Goal: Complete application form

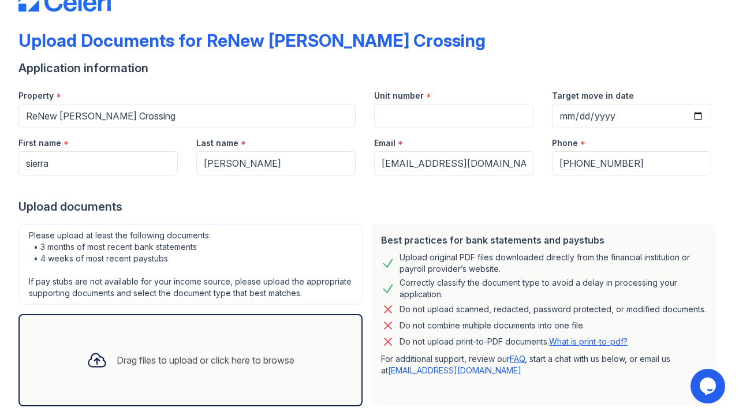
scroll to position [46, 0]
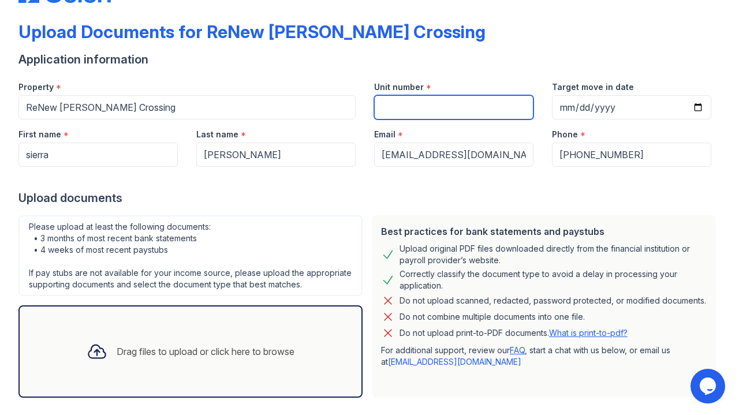
click at [451, 106] on input "Unit number" at bounding box center [453, 107] width 159 height 24
type input "3116D"
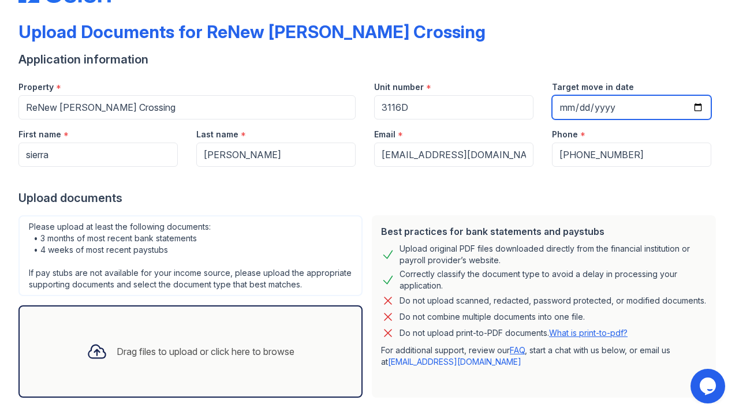
click at [565, 107] on input "Target move in date" at bounding box center [631, 107] width 159 height 24
type input "[DATE]"
click at [656, 64] on div "Application information" at bounding box center [369, 59] width 702 height 16
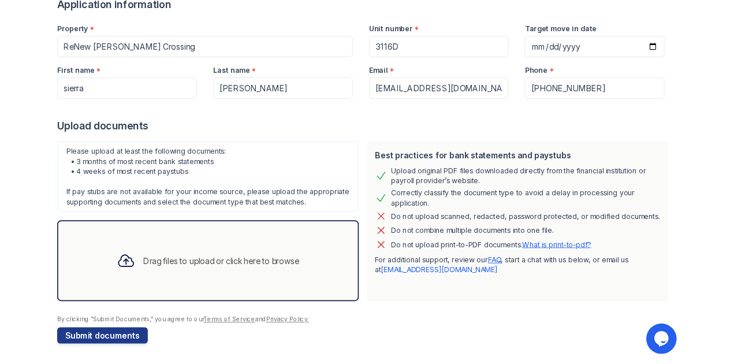
scroll to position [100, 0]
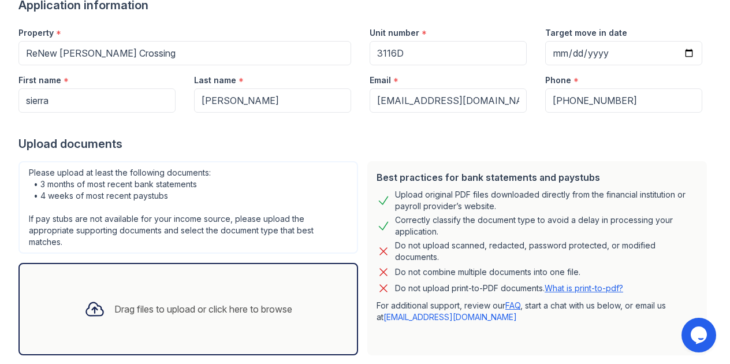
click at [144, 293] on div "Drag files to upload or click here to browse" at bounding box center [188, 308] width 226 height 39
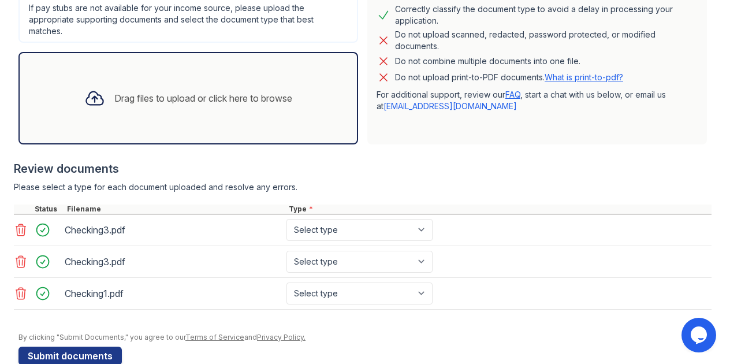
scroll to position [316, 0]
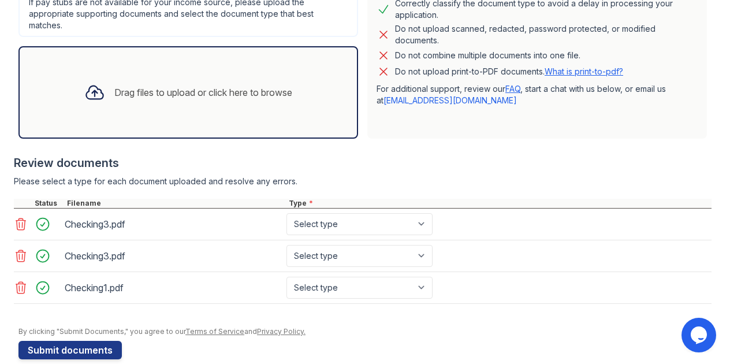
click at [22, 254] on icon at bounding box center [21, 256] width 10 height 12
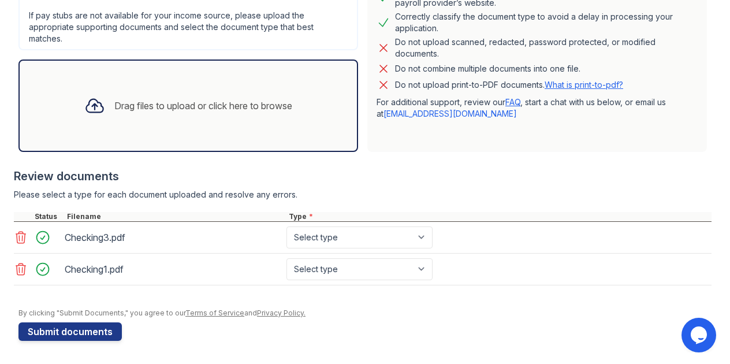
click at [22, 233] on icon at bounding box center [21, 237] width 14 height 14
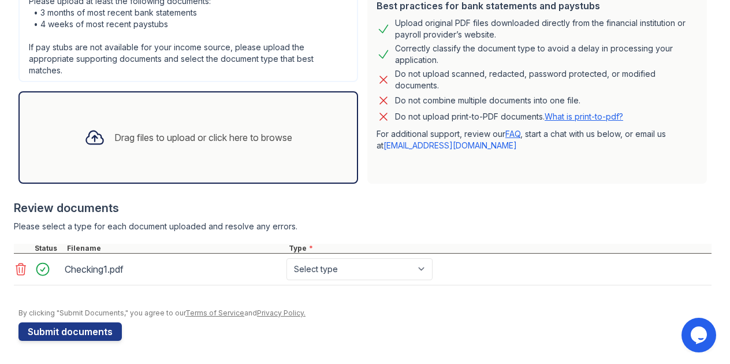
click at [18, 267] on icon at bounding box center [21, 269] width 14 height 14
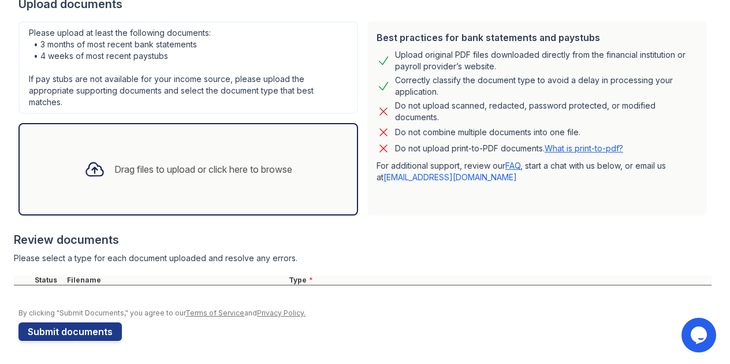
scroll to position [240, 0]
click at [150, 133] on div "Drag files to upload or click here to browse" at bounding box center [187, 169] width 339 height 92
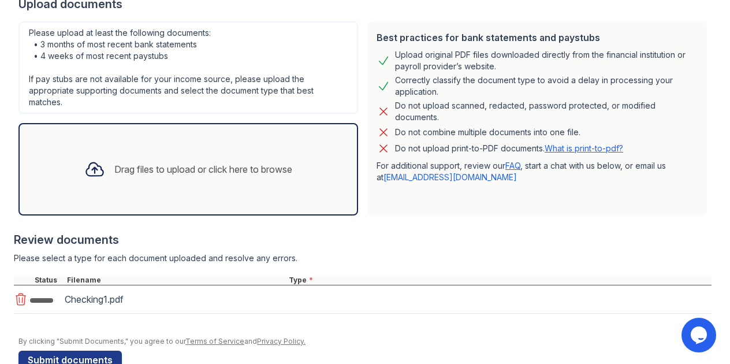
click at [278, 185] on div "Drag files to upload or click here to browse" at bounding box center [188, 169] width 226 height 39
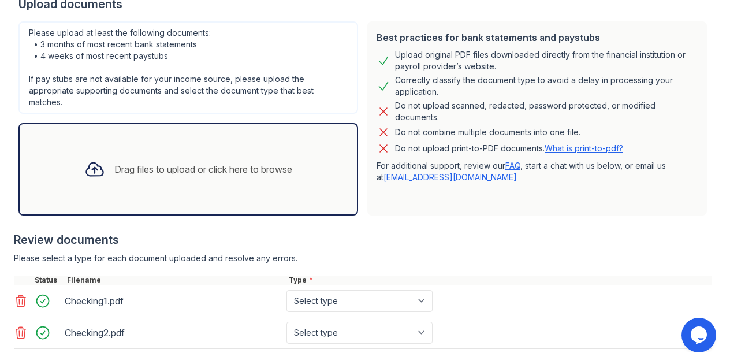
click at [118, 190] on div "Drag files to upload or click here to browse" at bounding box center [187, 169] width 339 height 92
click at [252, 162] on div "Drag files to upload or click here to browse" at bounding box center [203, 169] width 178 height 14
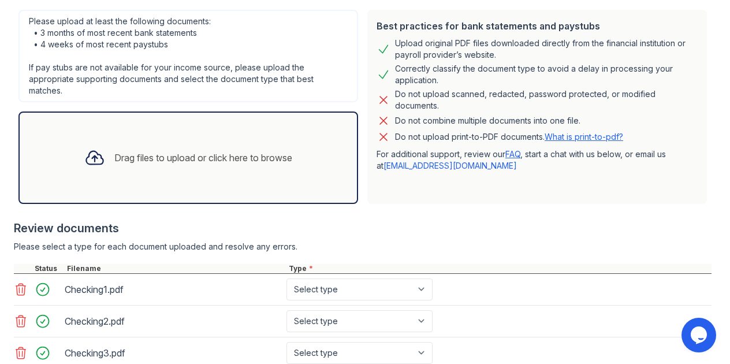
scroll to position [367, 0]
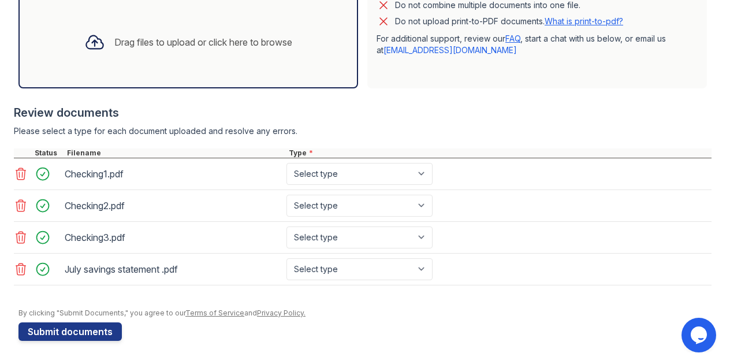
click at [191, 63] on div "Drag files to upload or click here to browse" at bounding box center [187, 42] width 339 height 92
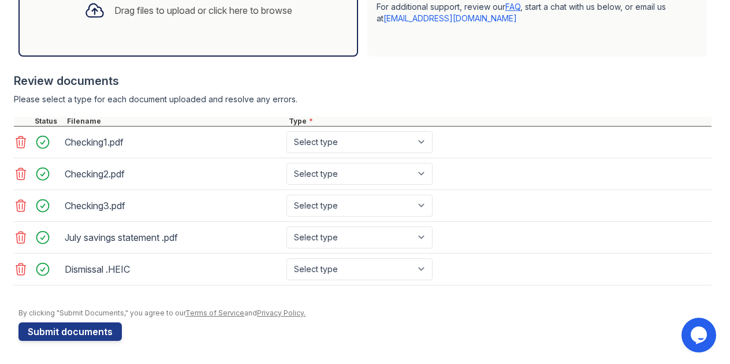
scroll to position [398, 0]
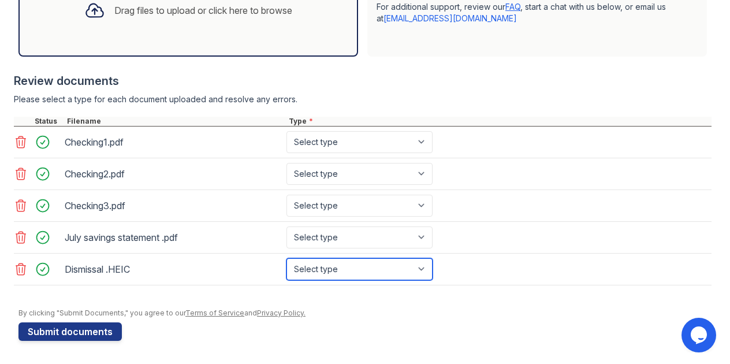
select select "other"
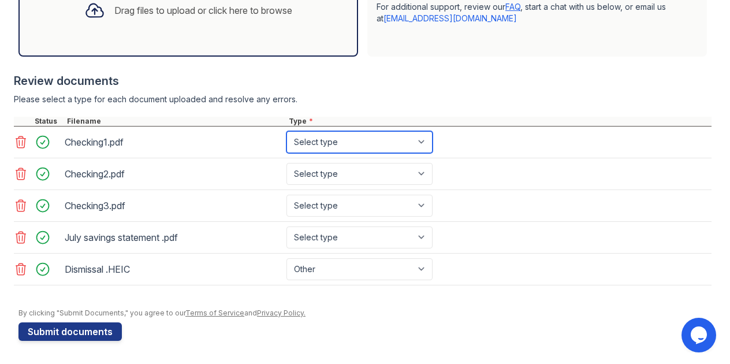
select select "bank_statement"
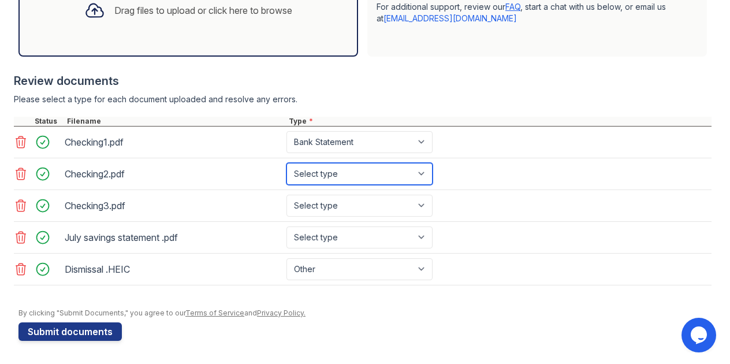
select select "bank_statement"
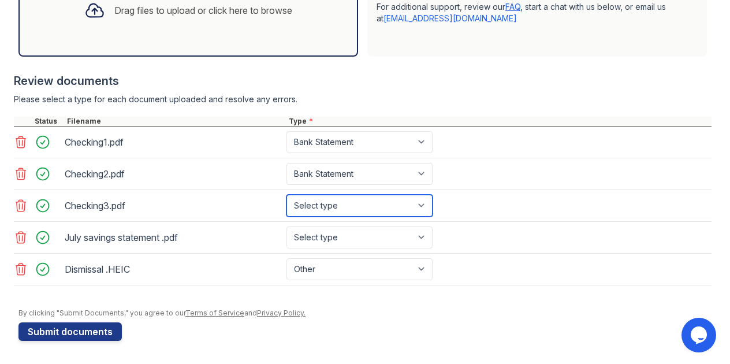
select select "bank_statement"
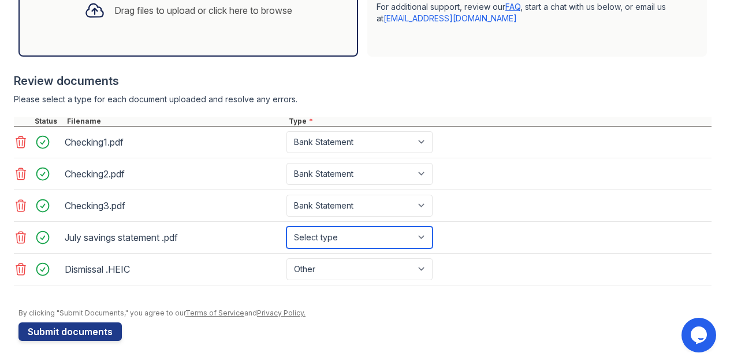
select select "bank_statement"
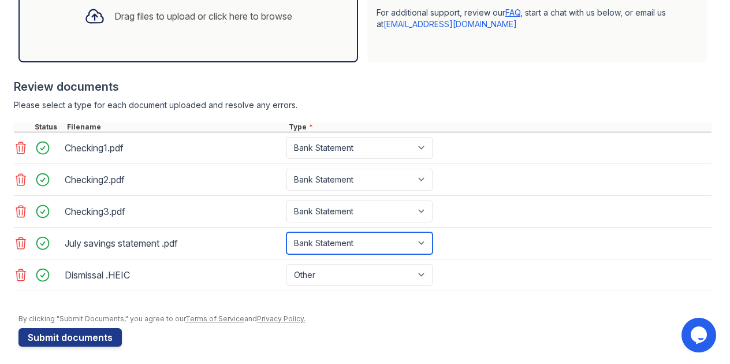
scroll to position [392, 0]
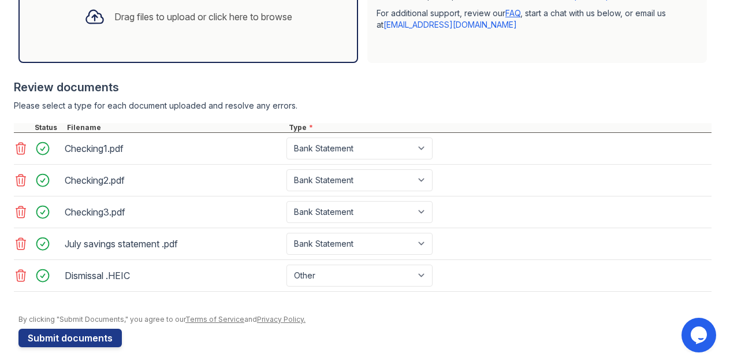
click at [156, 35] on div "Drag files to upload or click here to browse" at bounding box center [188, 16] width 226 height 39
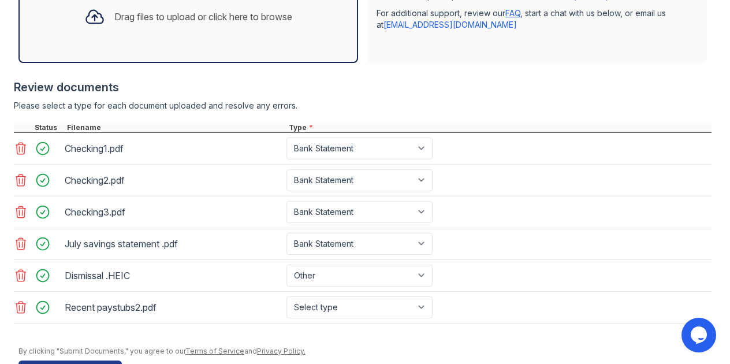
click at [125, 33] on div "Drag files to upload or click here to browse" at bounding box center [188, 16] width 226 height 39
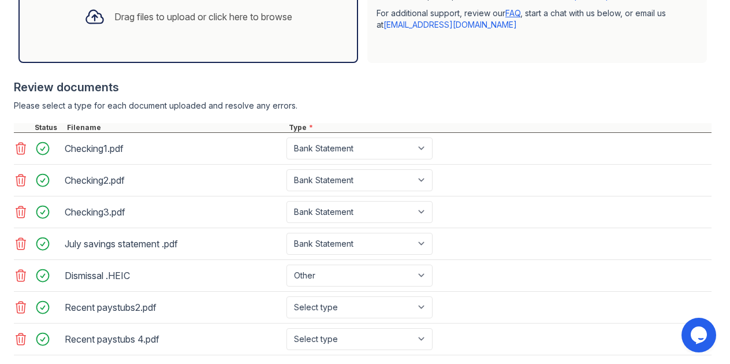
click at [172, 35] on div "Drag files to upload or click here to browse" at bounding box center [188, 16] width 226 height 39
click at [212, 48] on div "Drag files to upload or click here to browse" at bounding box center [187, 17] width 339 height 92
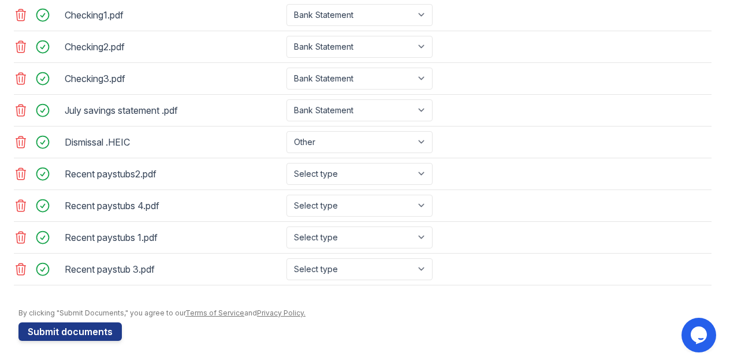
scroll to position [525, 0]
select select "paystub"
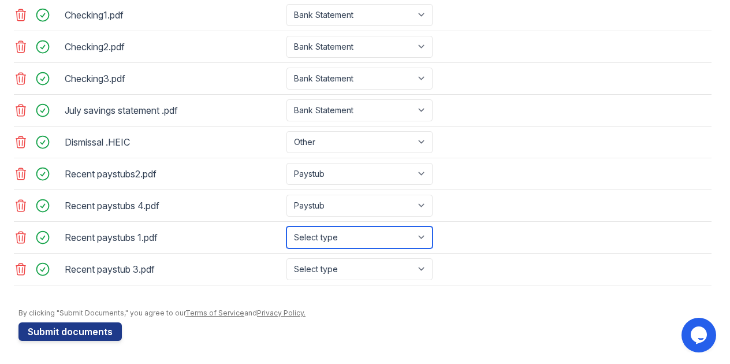
select select "paystub"
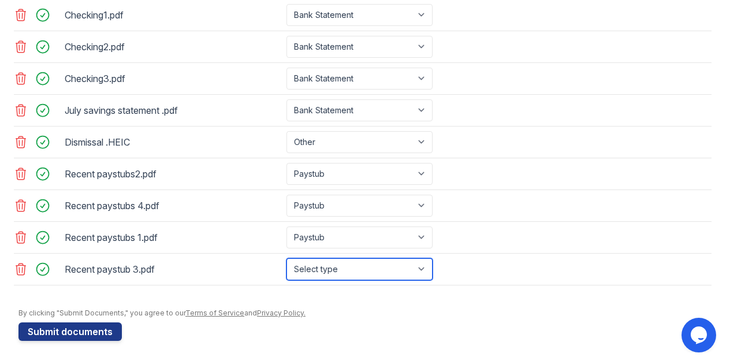
select select "paystub"
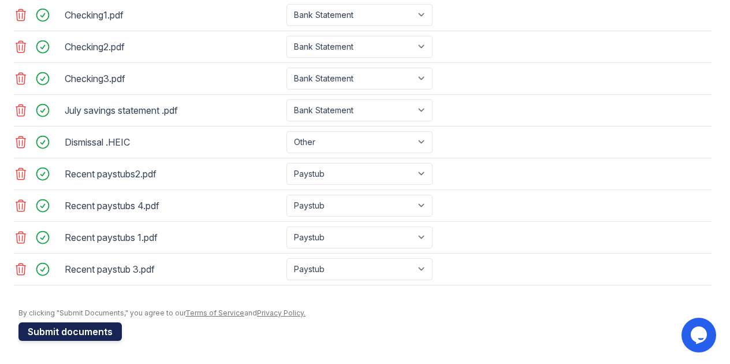
click at [88, 329] on button "Submit documents" at bounding box center [69, 331] width 103 height 18
